Goal: Use online tool/utility: Utilize a website feature to perform a specific function

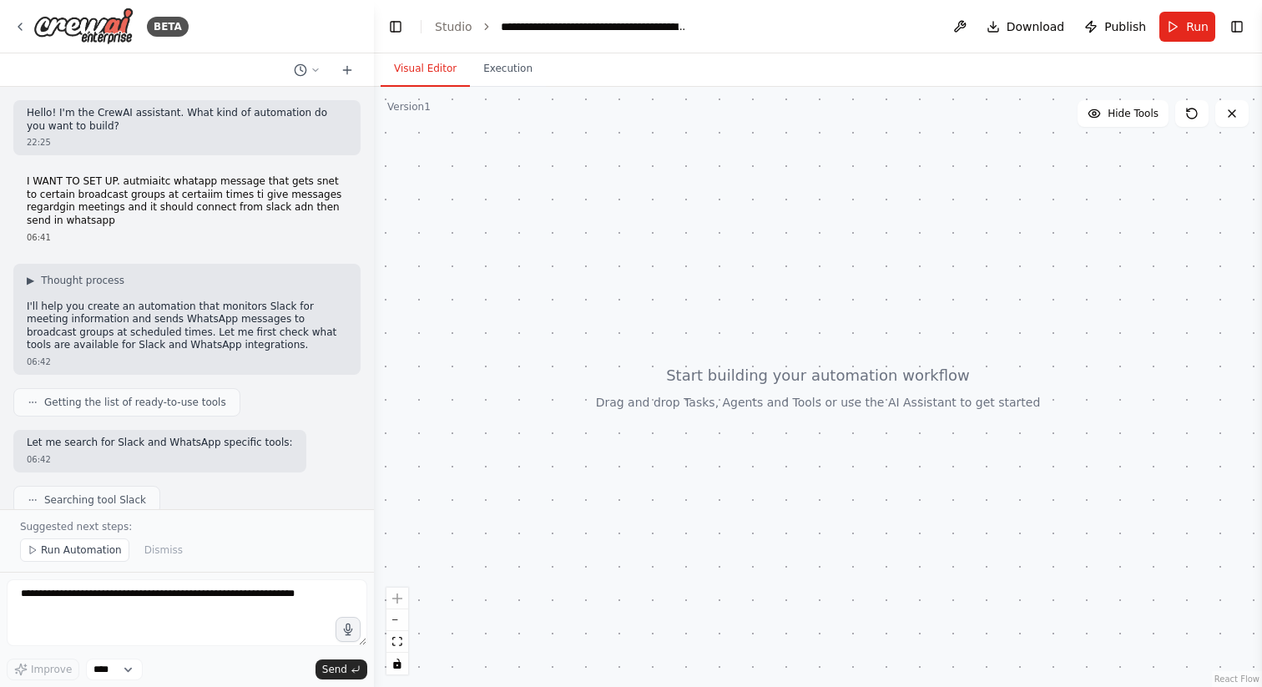
scroll to position [1908, 0]
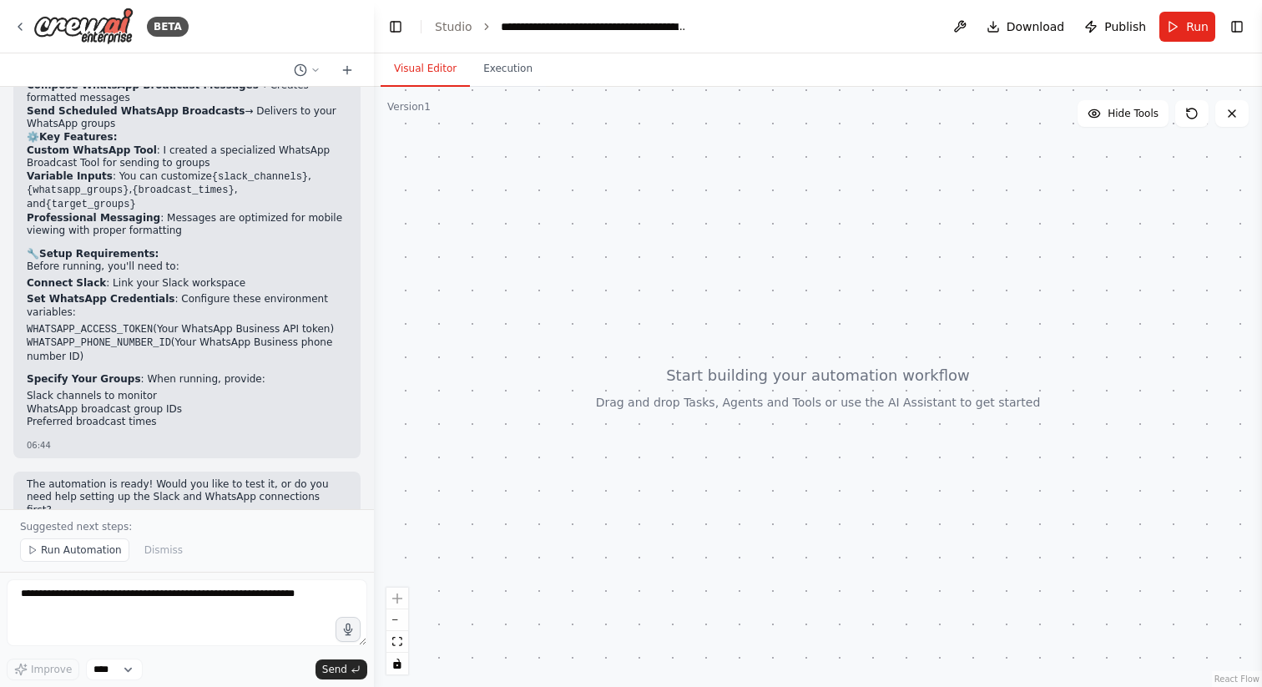
drag, startPoint x: 461, startPoint y: 341, endPoint x: 547, endPoint y: 432, distance: 124.6
click at [547, 432] on div at bounding box center [818, 387] width 888 height 600
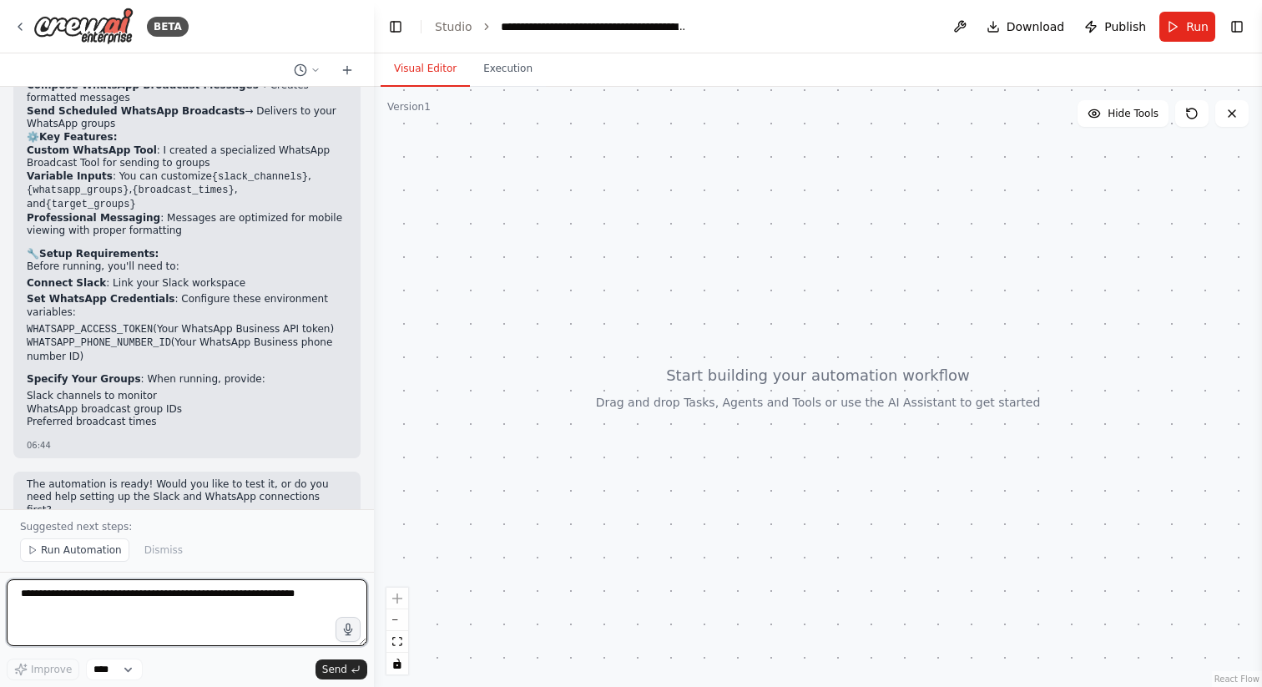
click at [234, 598] on textarea at bounding box center [187, 612] width 360 height 67
type textarea "**********"
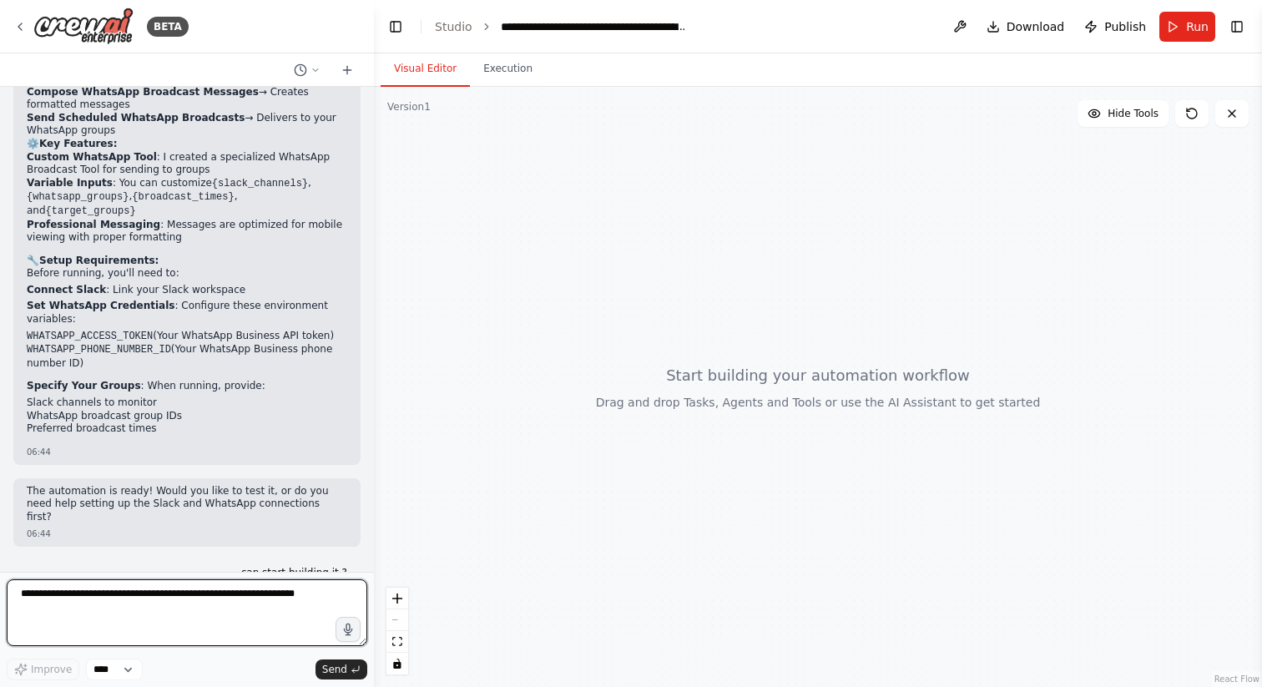
click at [226, 597] on textarea at bounding box center [187, 612] width 360 height 67
type textarea "**********"
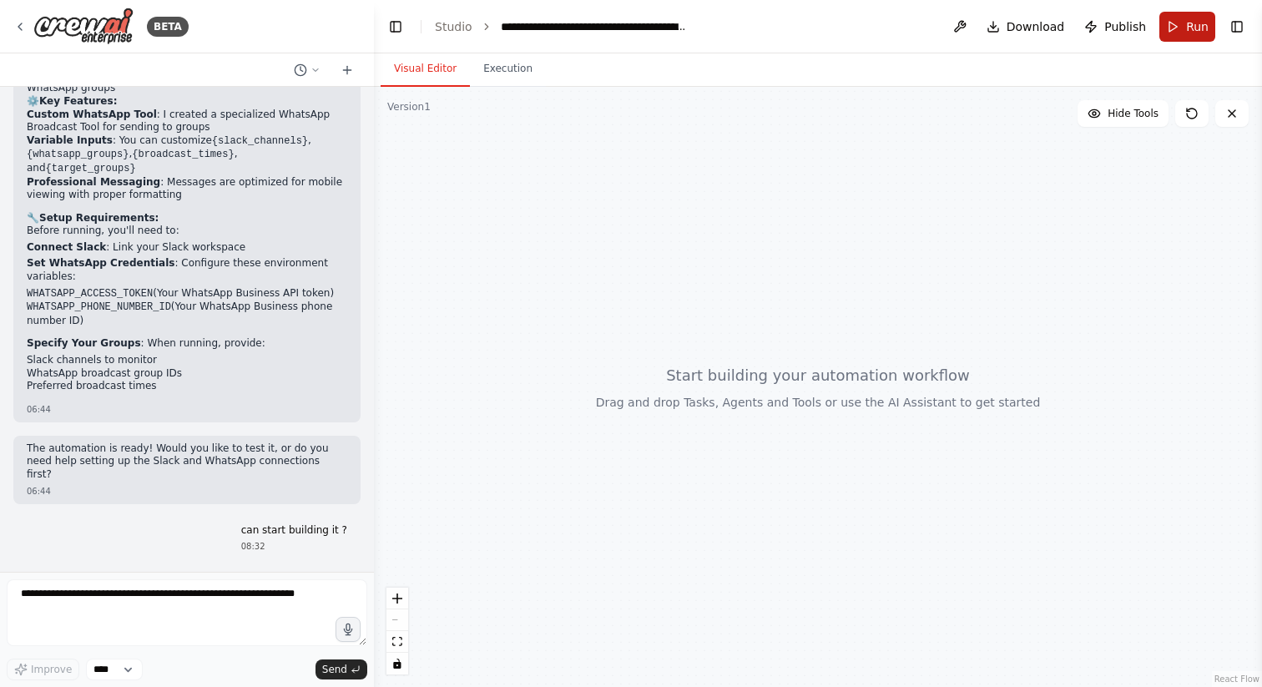
click at [1193, 33] on span "Run" at bounding box center [1197, 26] width 23 height 17
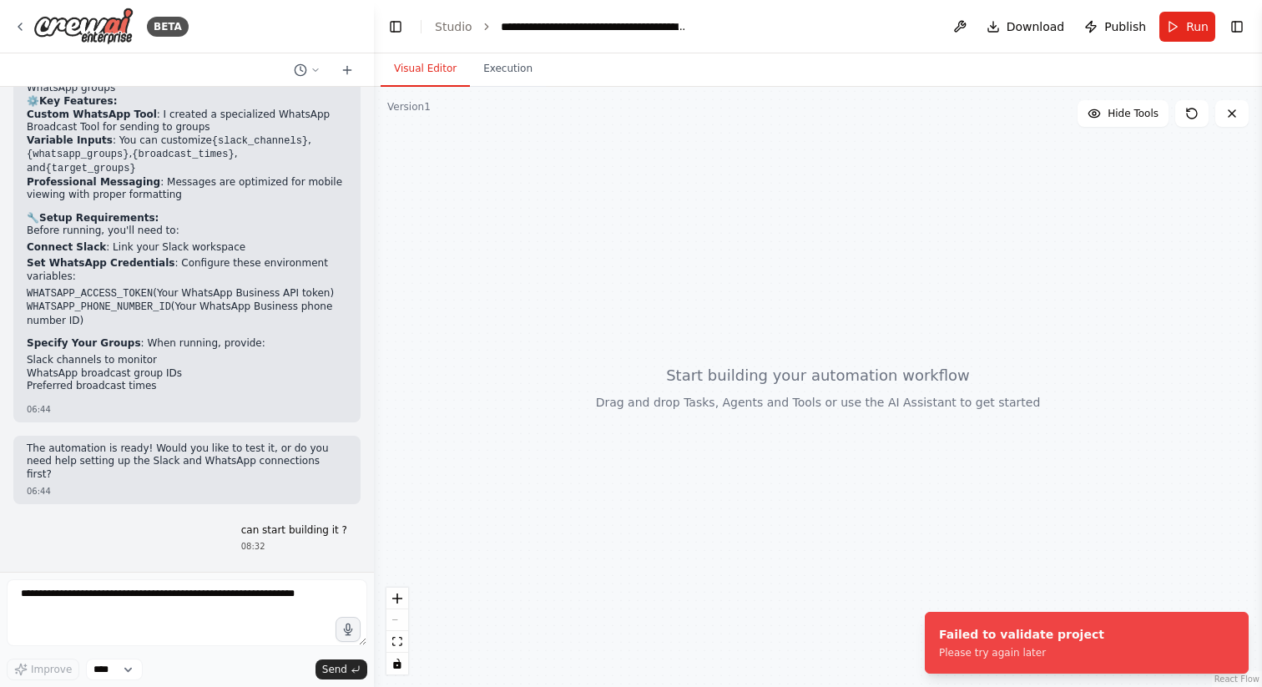
click at [942, 371] on div at bounding box center [818, 387] width 888 height 600
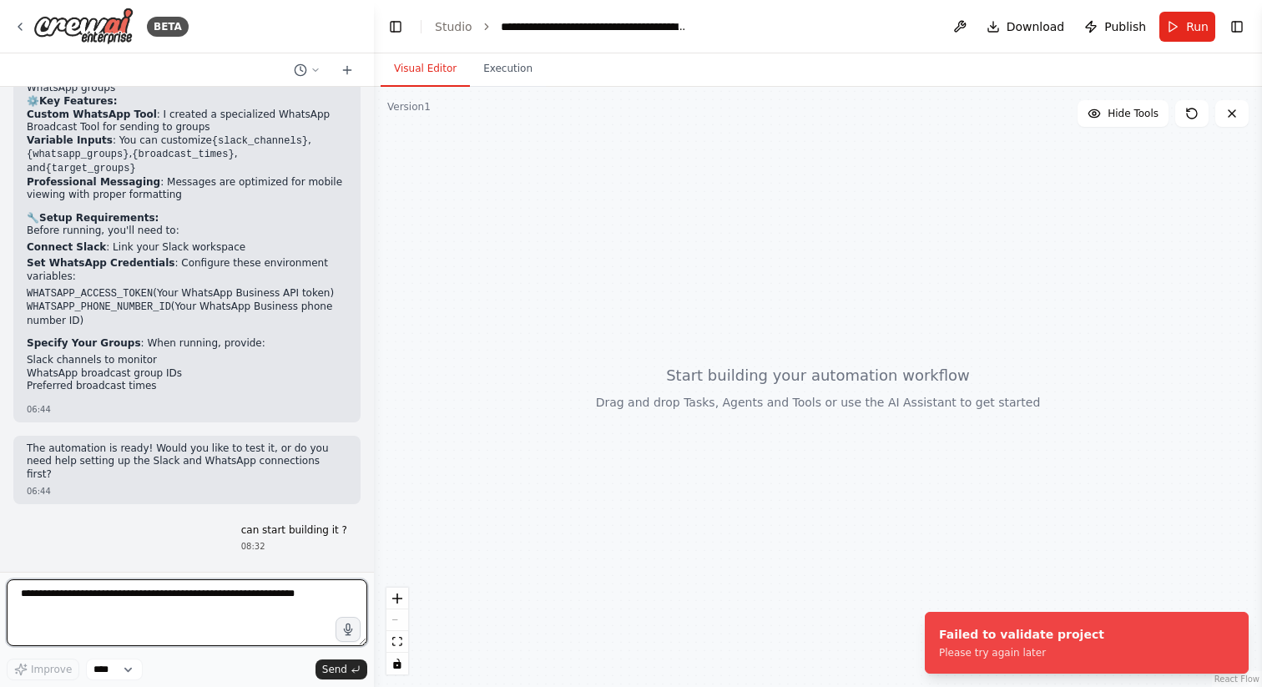
click at [262, 597] on textarea at bounding box center [187, 612] width 360 height 67
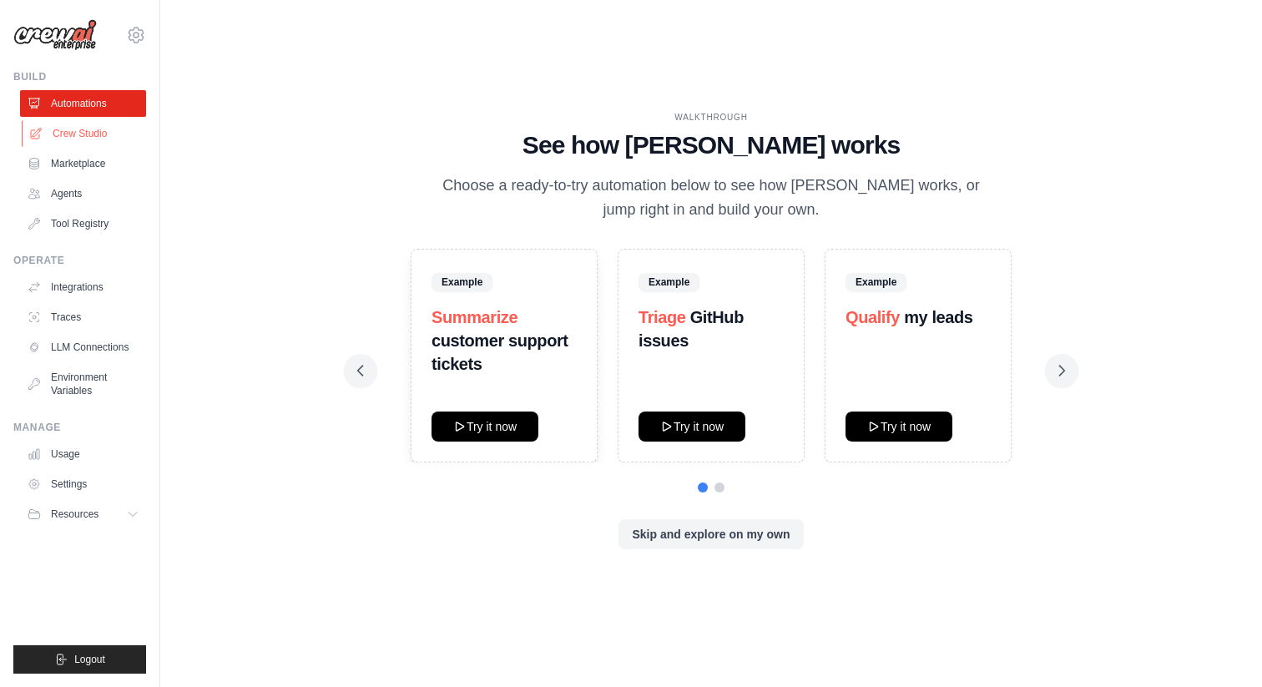
click at [77, 133] on link "Crew Studio" at bounding box center [85, 133] width 126 height 27
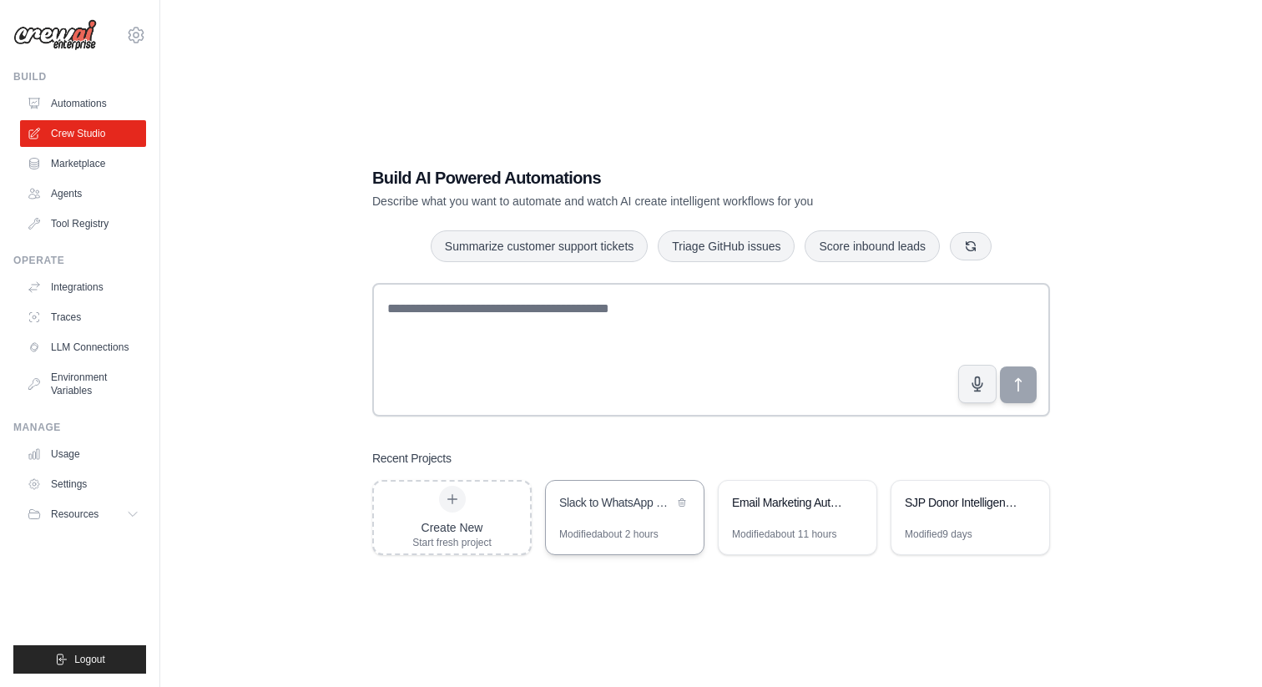
click at [643, 524] on div "Slack to WhatsApp Meeting Broadcast Automation" at bounding box center [625, 504] width 158 height 47
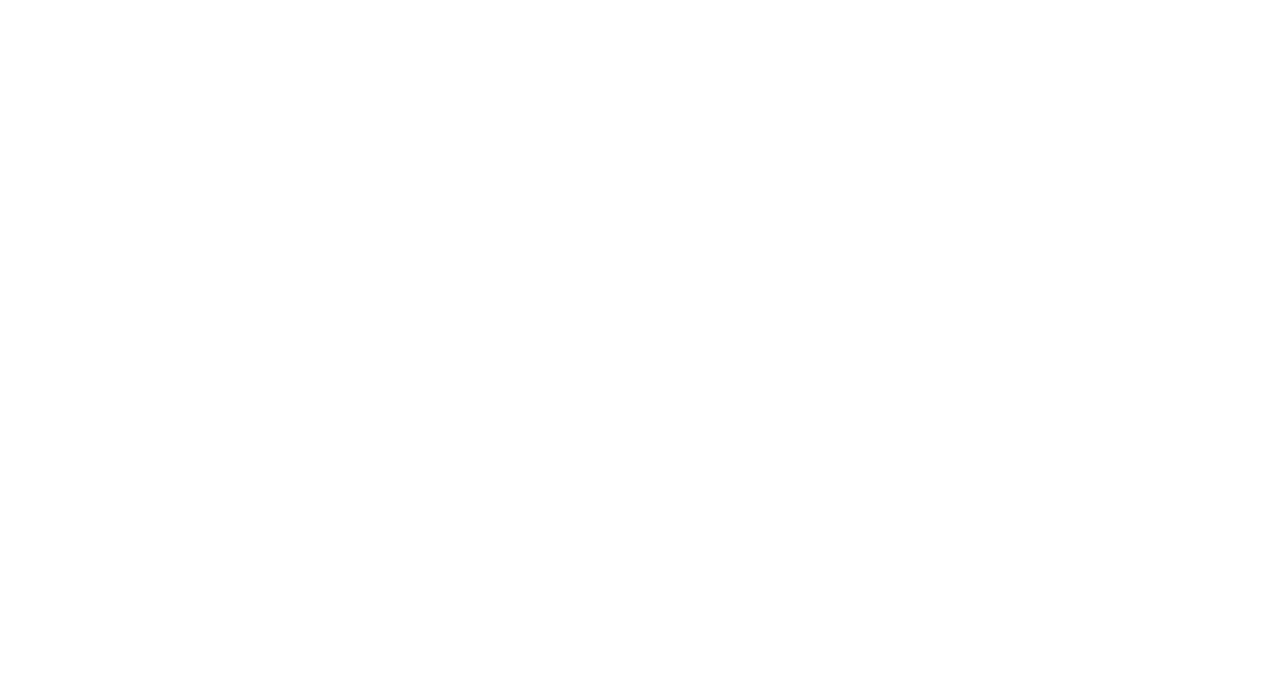
click at [643, 0] on html at bounding box center [631, 0] width 1262 height 0
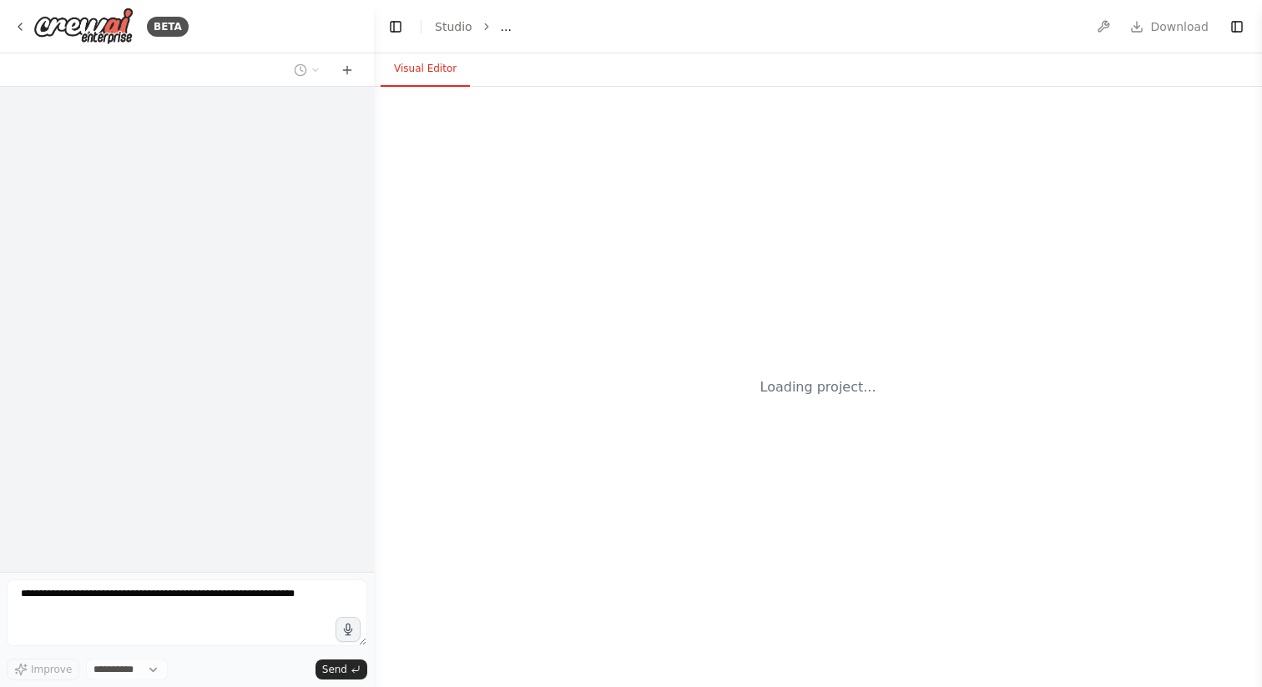
select select "****"
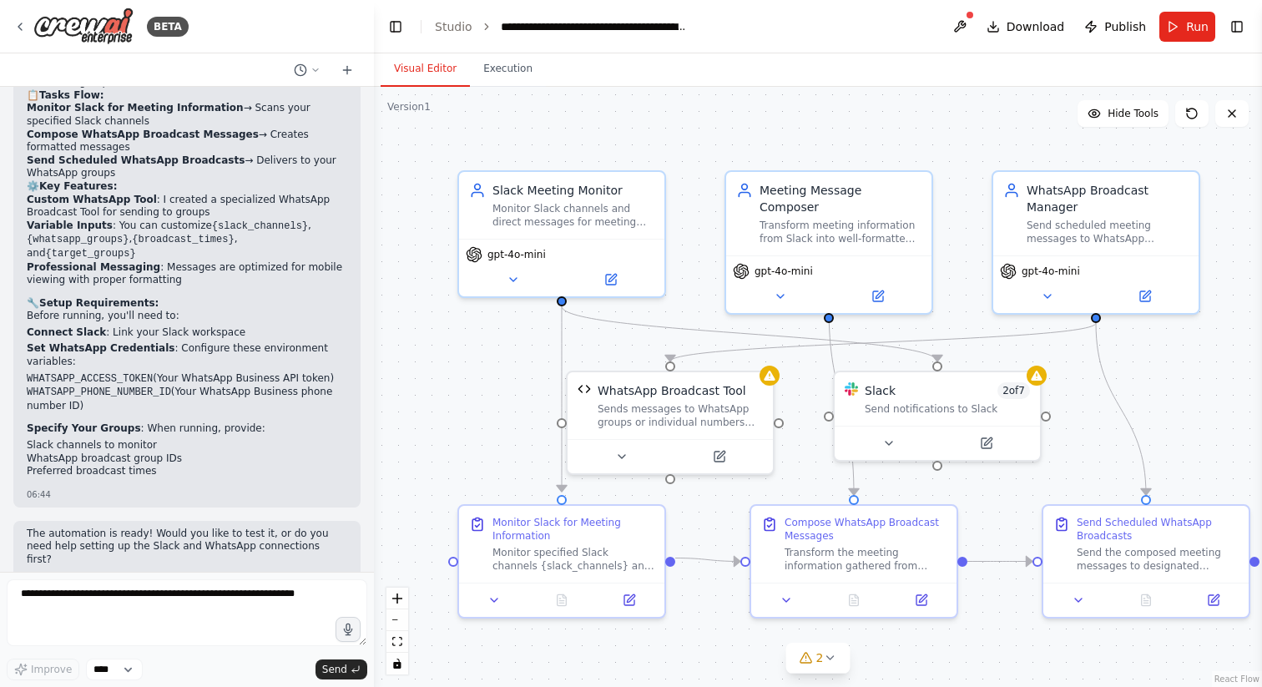
scroll to position [1846, 0]
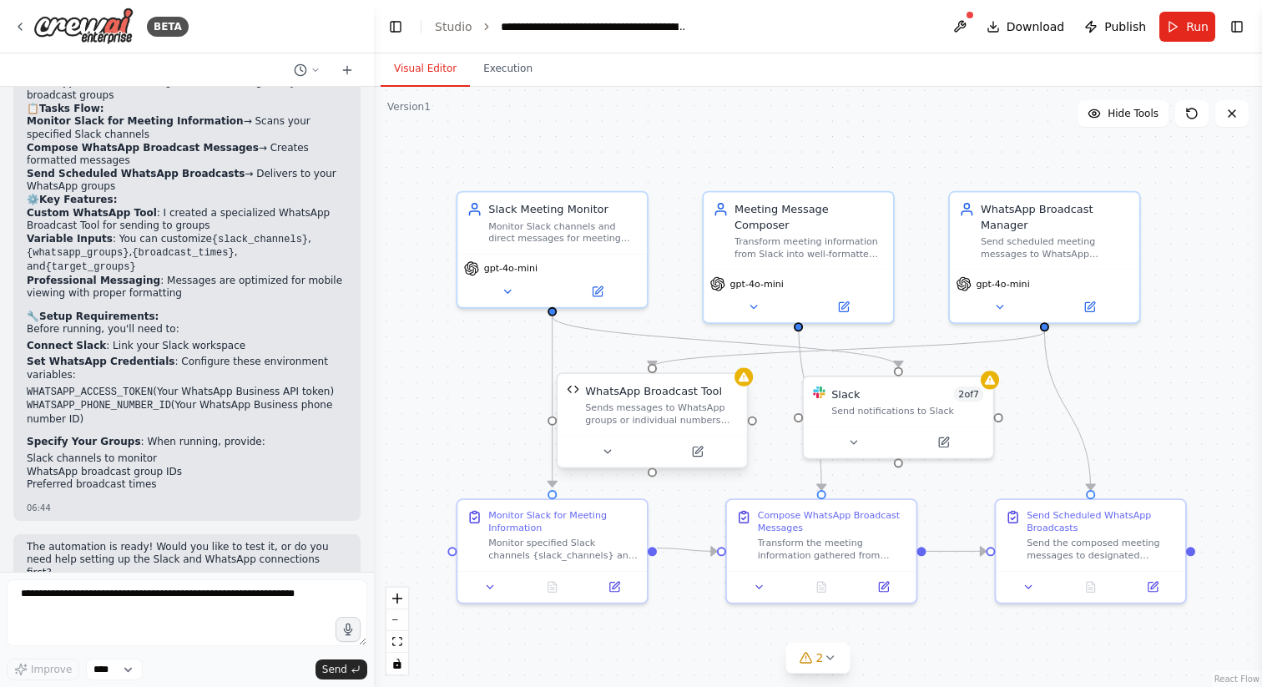
click at [746, 386] on div "WhatsApp Broadcast Tool Sends messages to WhatsApp groups or individual numbers…" at bounding box center [651, 405] width 189 height 62
click at [700, 418] on div "Sends messages to WhatsApp groups or individual numbers using WhatsApp Business…" at bounding box center [661, 413] width 152 height 24
click at [699, 454] on icon at bounding box center [697, 451] width 9 height 9
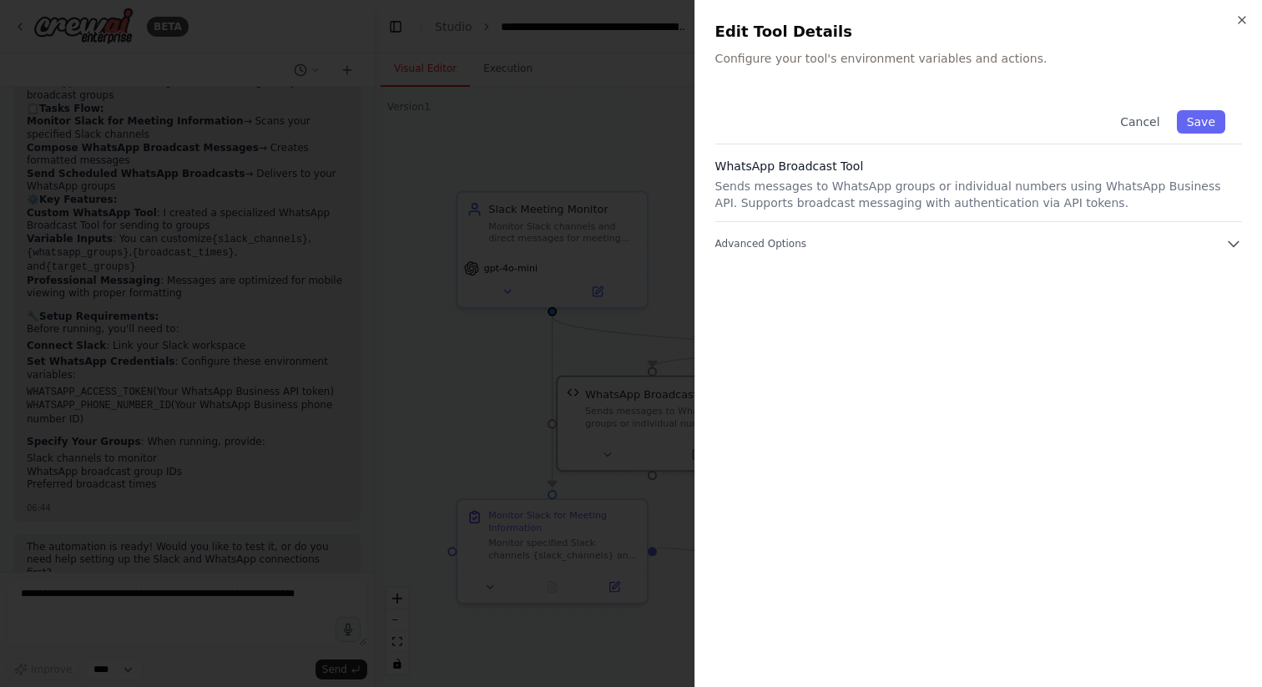
click at [1058, 188] on p "Sends messages to WhatsApp groups or individual numbers using WhatsApp Business…" at bounding box center [978, 194] width 526 height 33
click at [1171, 233] on div "Cancel Save WhatsApp Broadcast Tool Sends messages to WhatsApp groups or indivi…" at bounding box center [978, 172] width 526 height 159
click at [1243, 243] on div "Close Edit Tool Details Configure your tool's environment variables and actions…" at bounding box center [977, 343] width 567 height 687
click at [1226, 239] on icon "button" at bounding box center [1233, 243] width 17 height 17
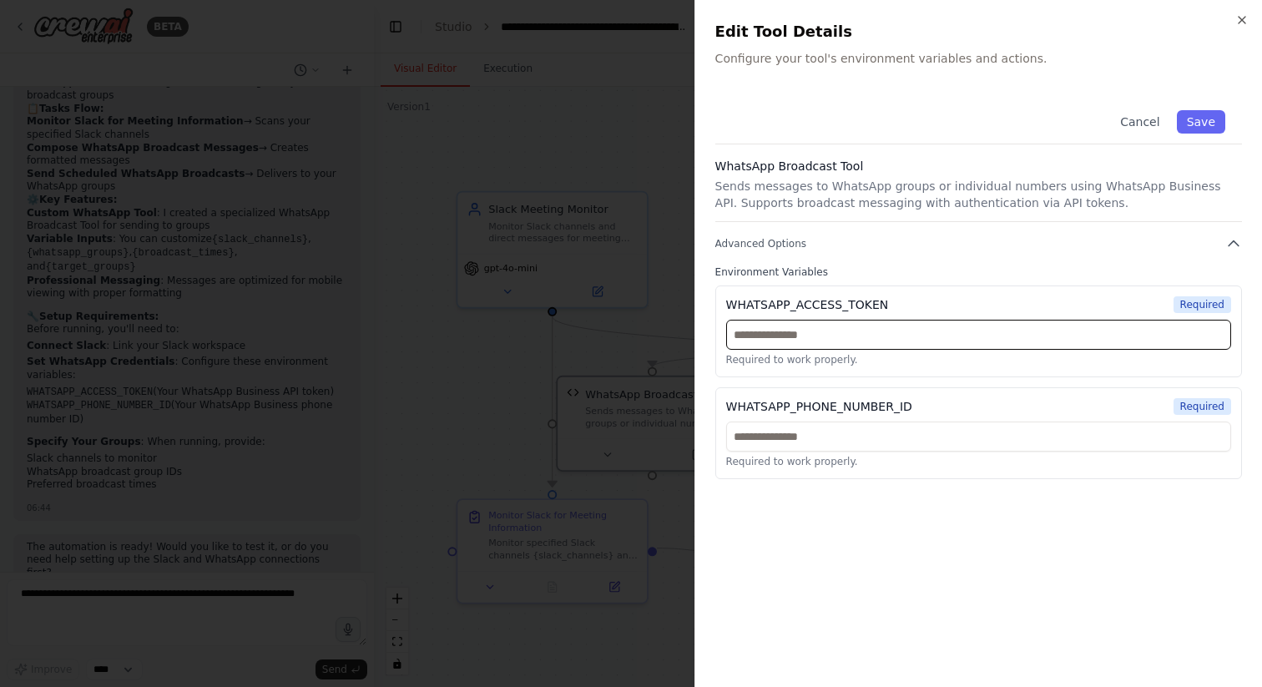
click at [977, 332] on input "text" at bounding box center [978, 335] width 505 height 30
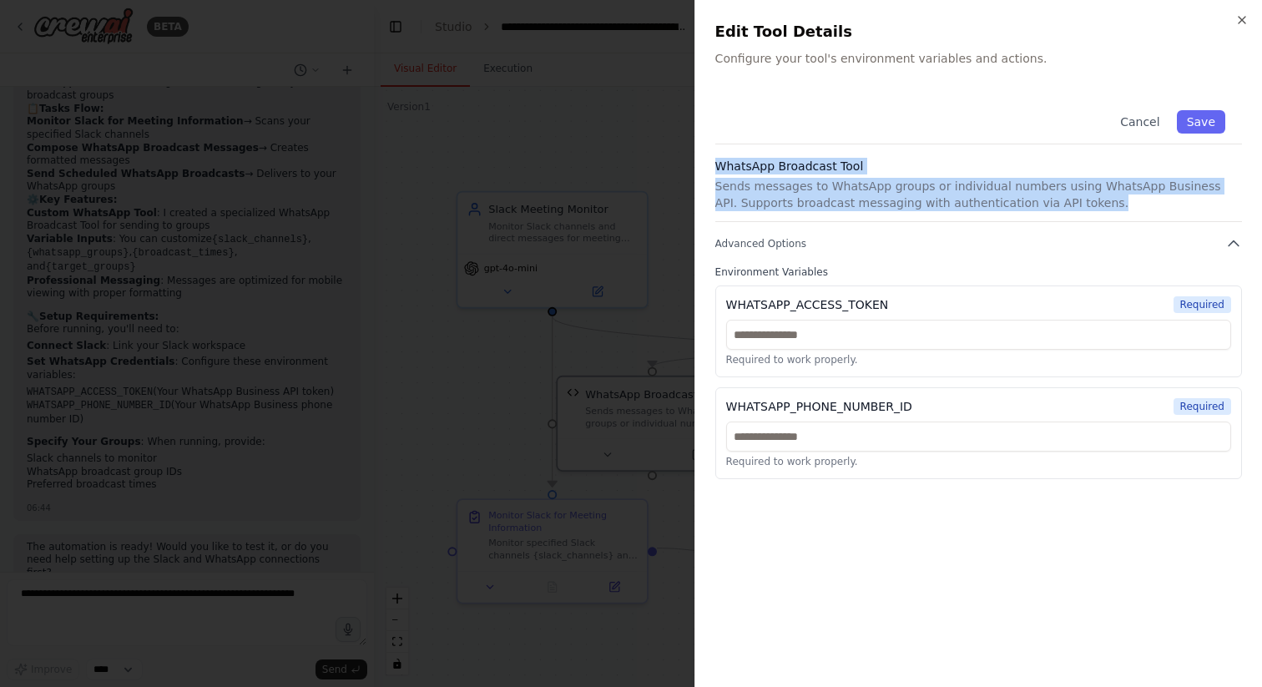
drag, startPoint x: 1083, startPoint y: 198, endPoint x: 713, endPoint y: 174, distance: 370.4
click at [713, 174] on div "Close Edit Tool Details Configure your tool's environment variables and actions…" at bounding box center [977, 343] width 567 height 687
copy div "WhatsApp Broadcast Tool Sends messages to WhatsApp groups or individual numbers…"
click at [1088, 237] on button "Advanced Options" at bounding box center [978, 243] width 526 height 17
